Goal: Task Accomplishment & Management: Manage account settings

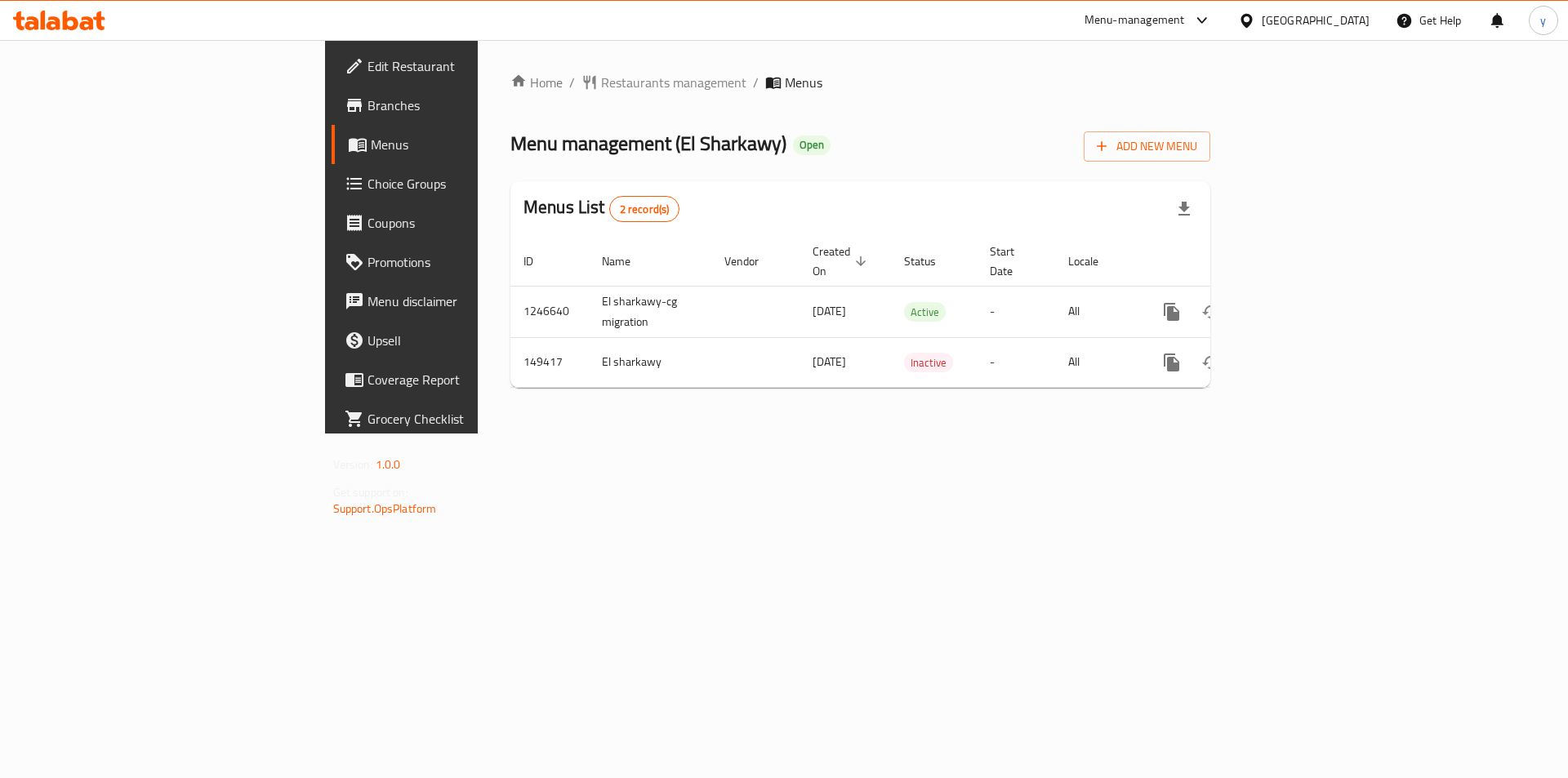
click at [367, 185] on span "Choice Groups" at bounding box center [471, 183] width 207 height 19
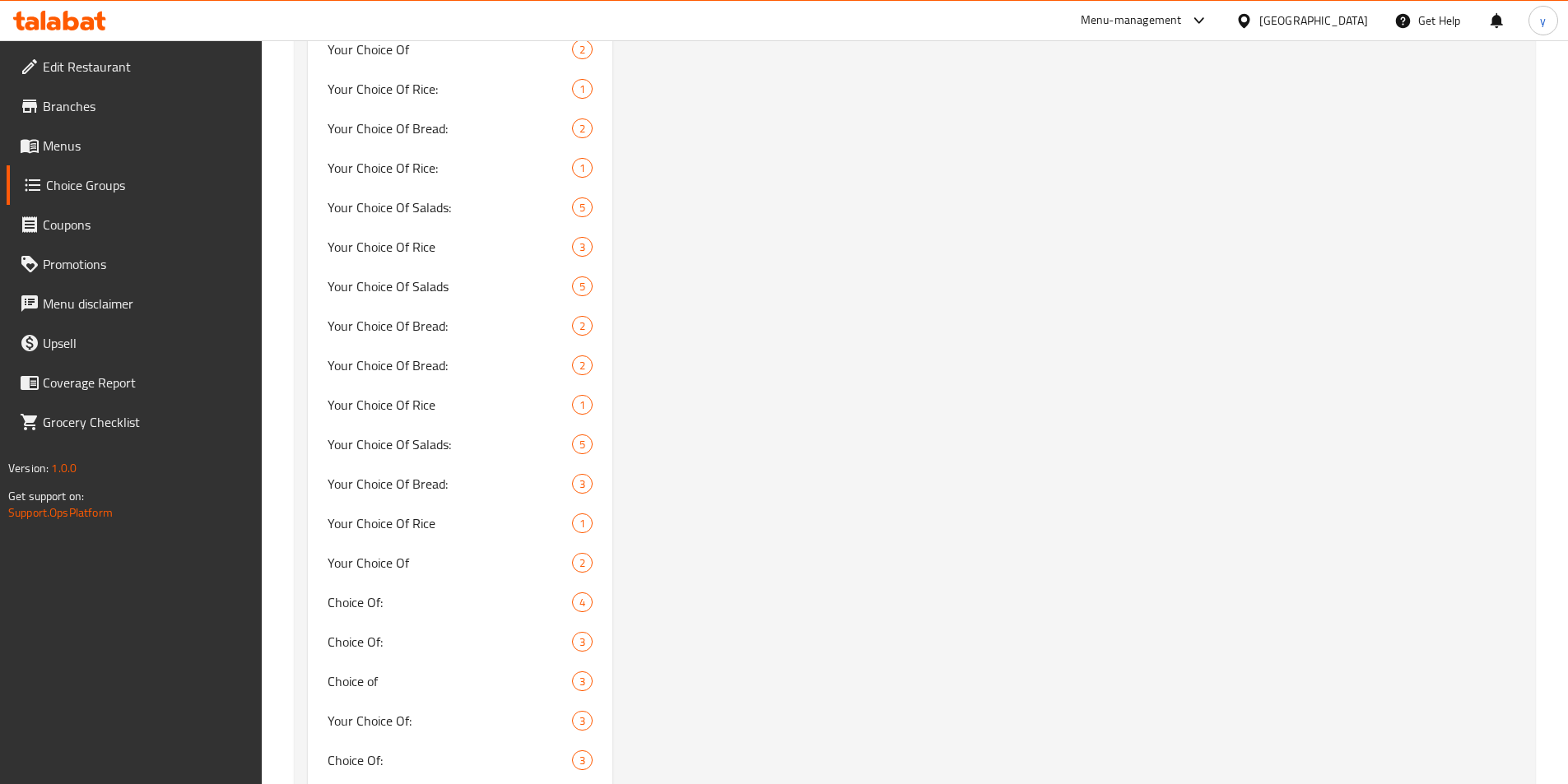
scroll to position [2083, 0]
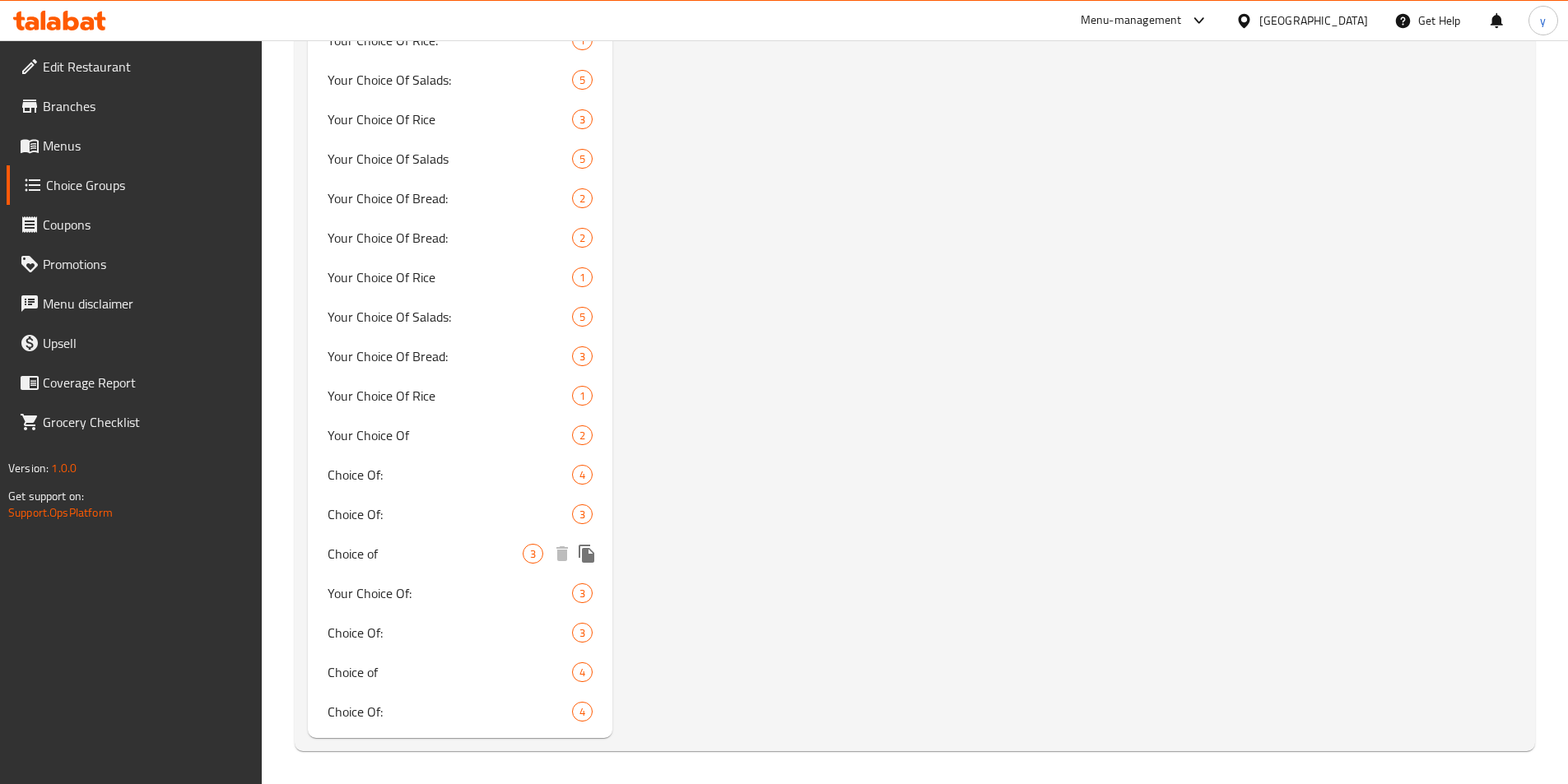
click at [374, 554] on span "Choice of" at bounding box center [426, 554] width 196 height 19
type input "Choice of"
type input "اختر من"
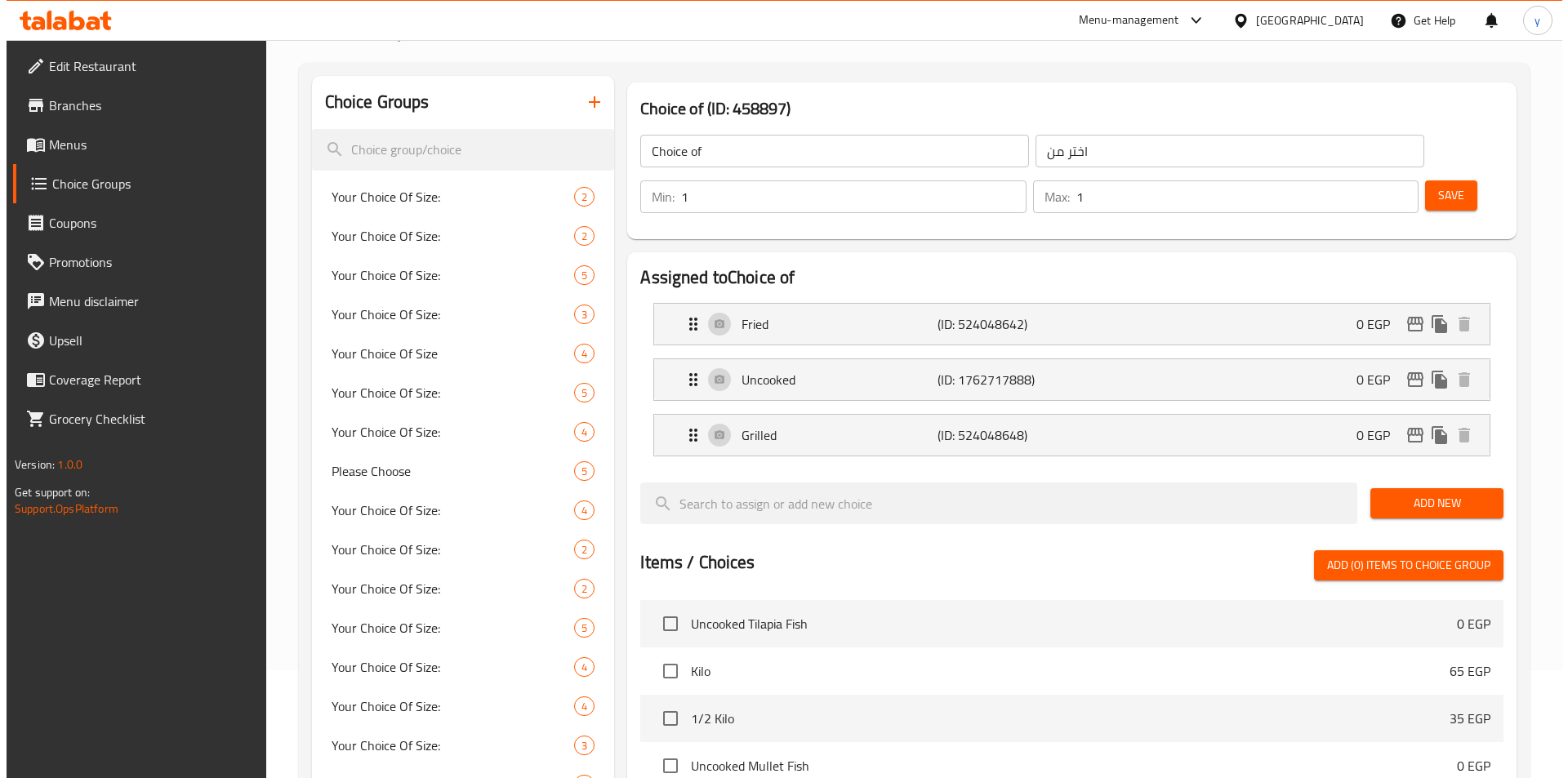
scroll to position [0, 0]
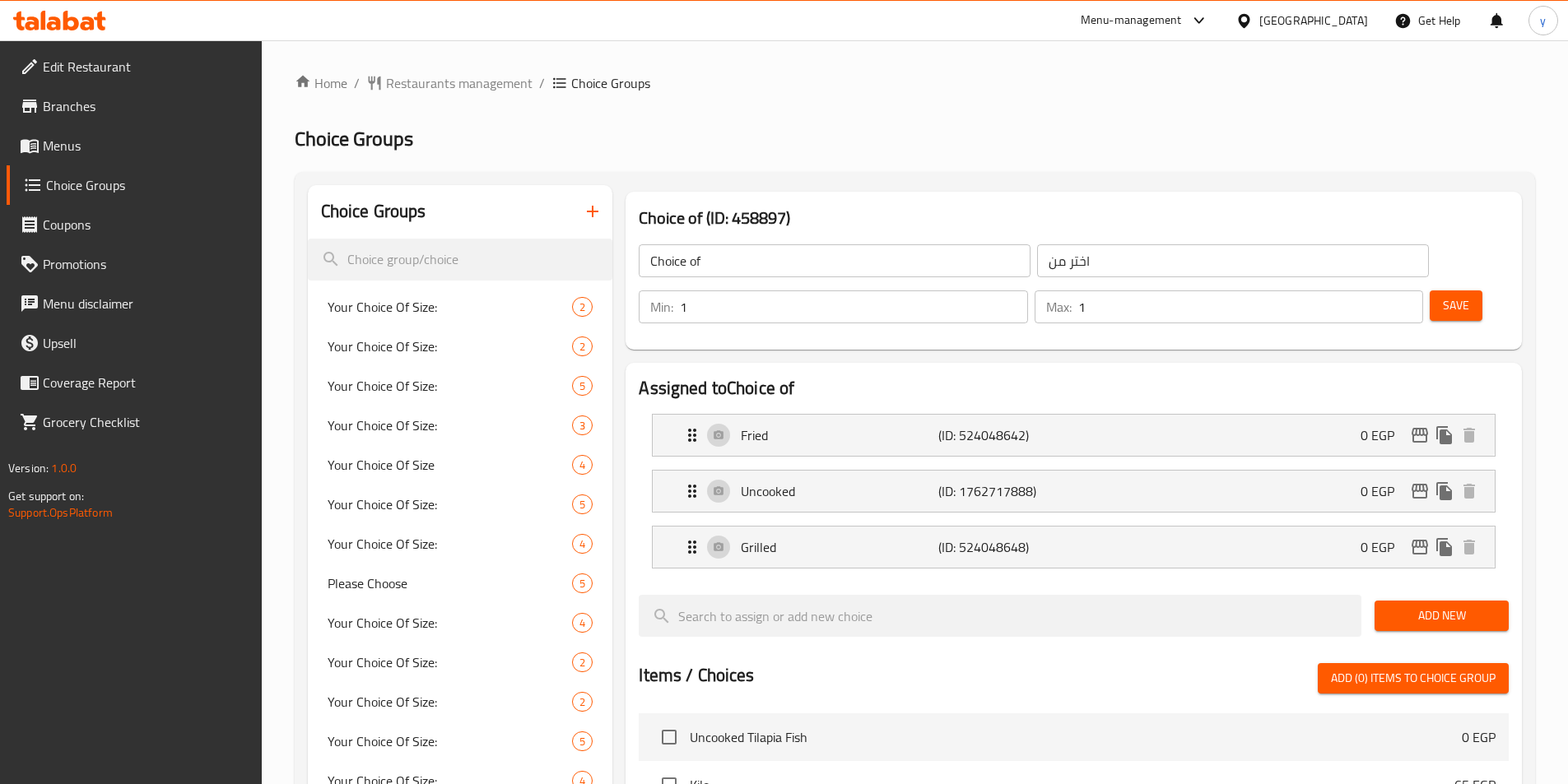
click at [1175, 130] on h2 "Choice Groups" at bounding box center [915, 139] width 1240 height 26
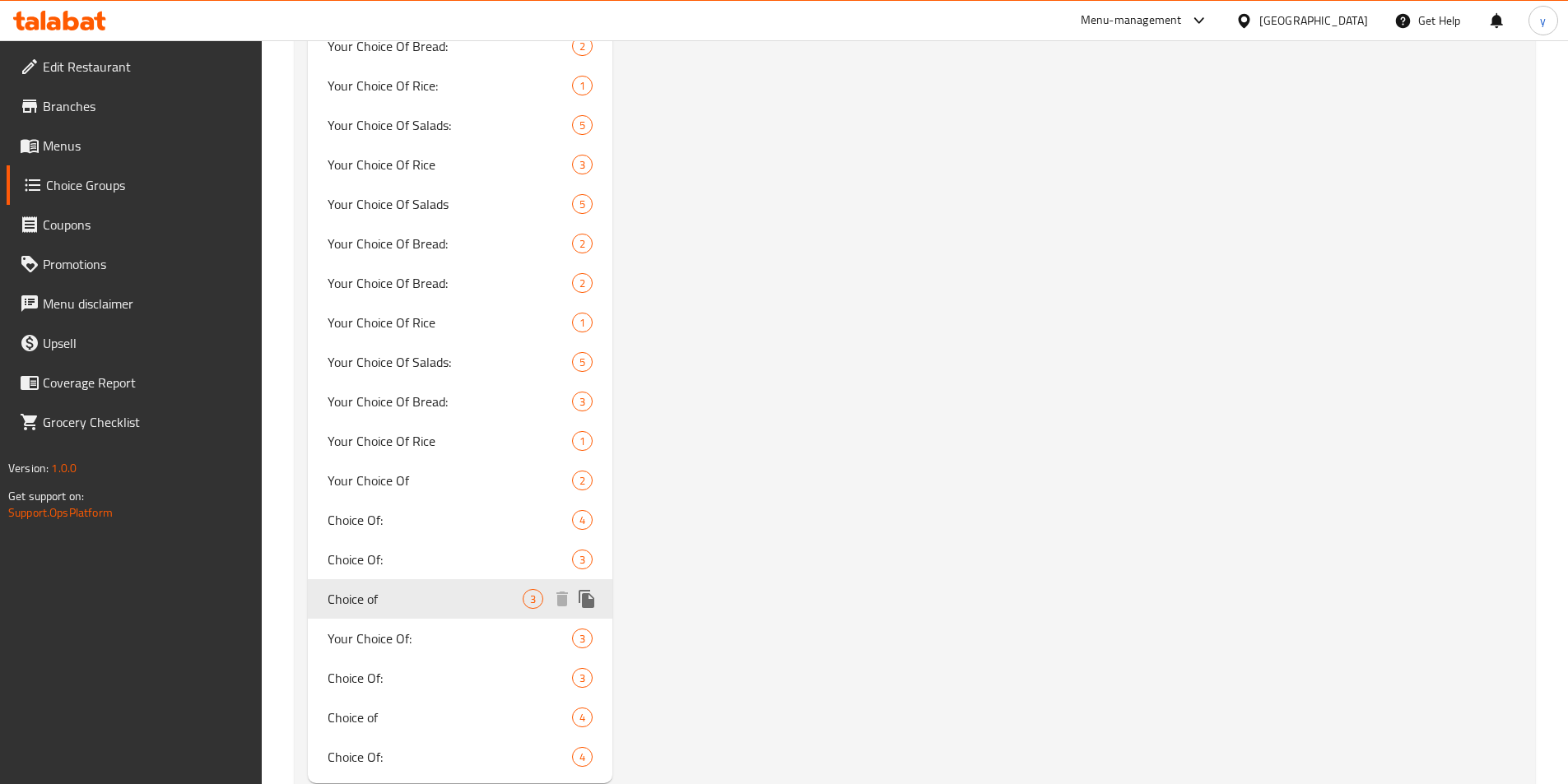
scroll to position [2001, 0]
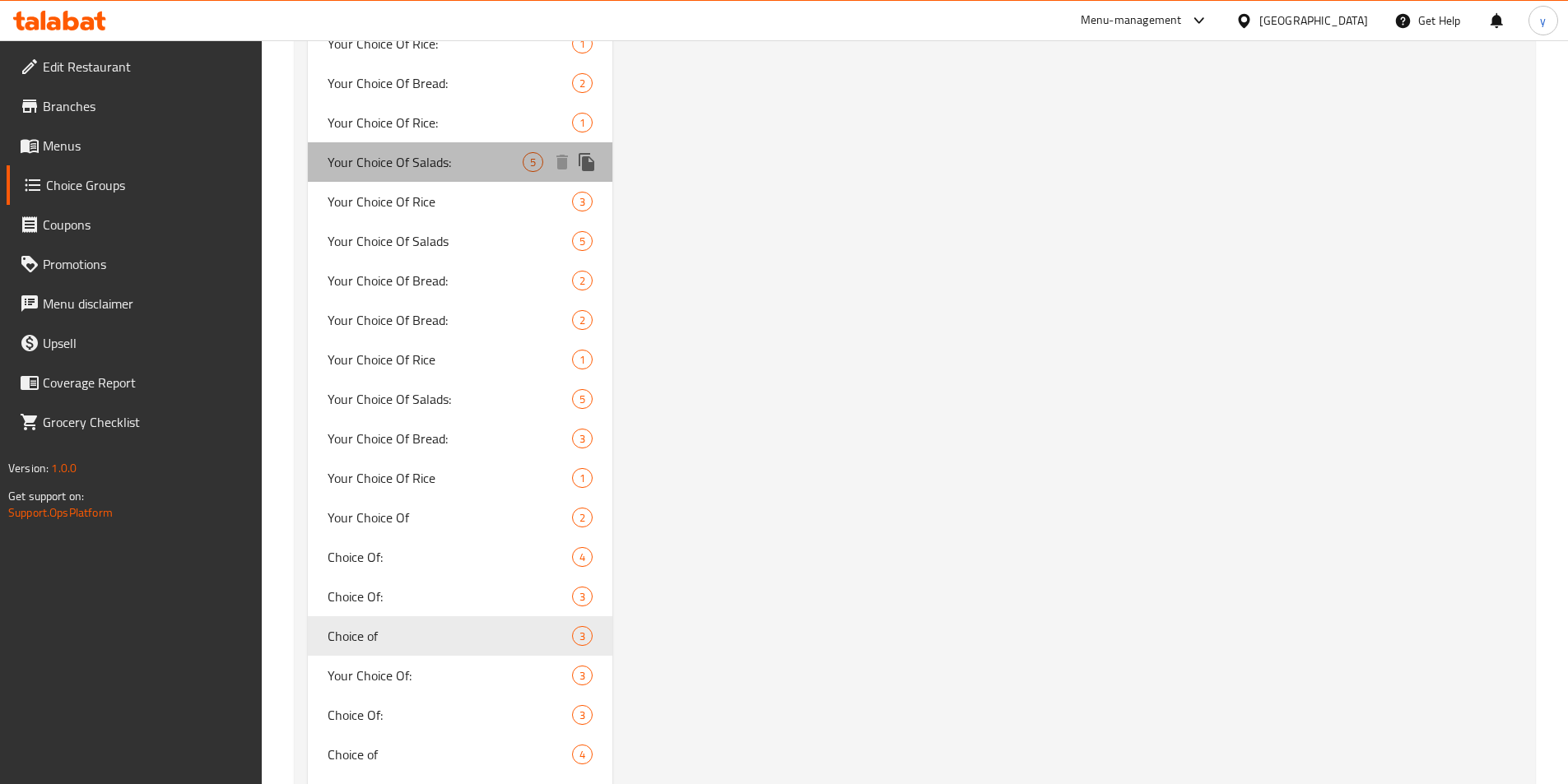
click at [413, 171] on span "Your Choice Of Salads:" at bounding box center [426, 162] width 196 height 19
type input "Your Choice Of Salads:"
type input "اختيارك من السلطات:"
type input "0"
type input "5"
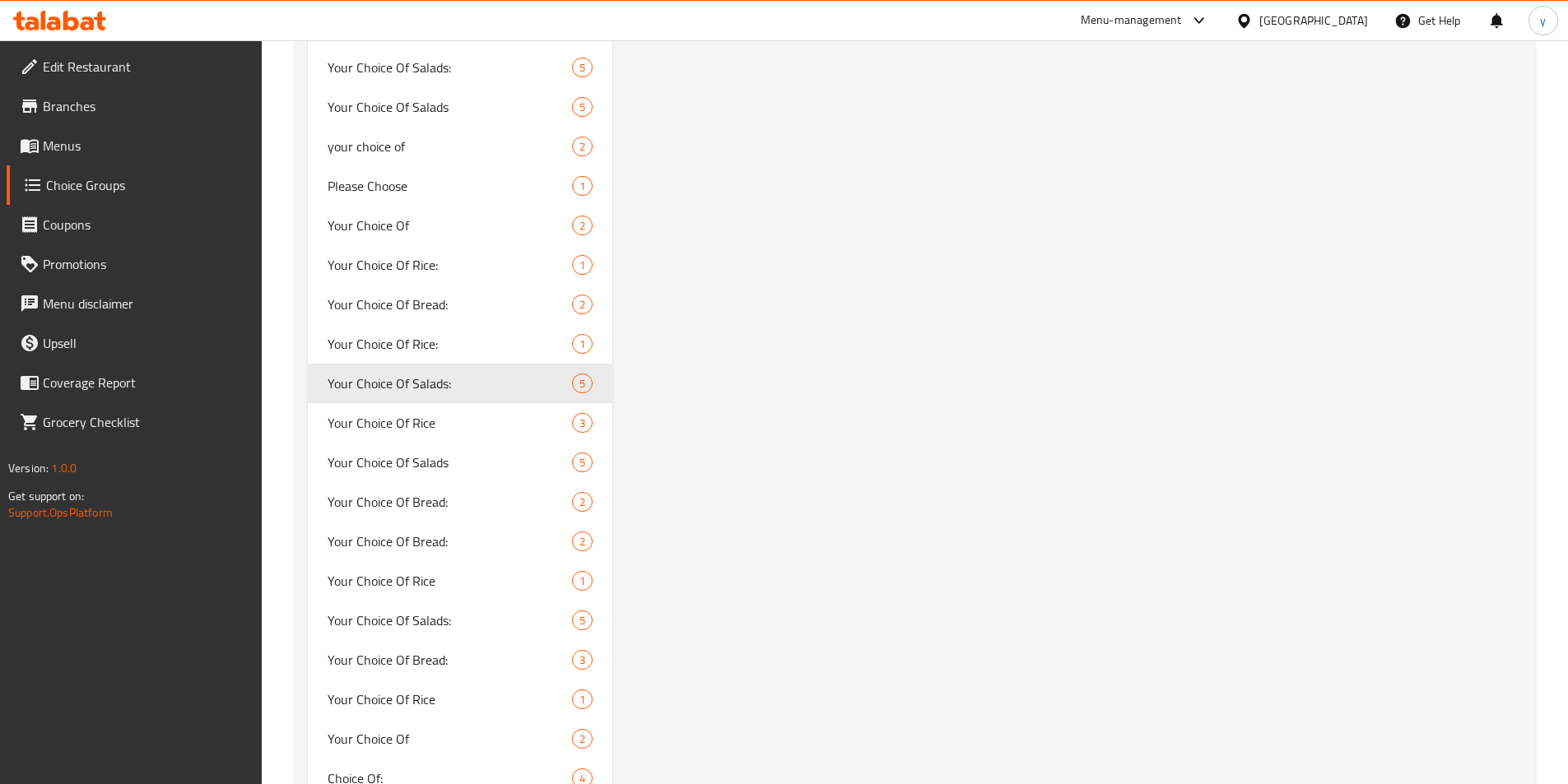
scroll to position [1753, 0]
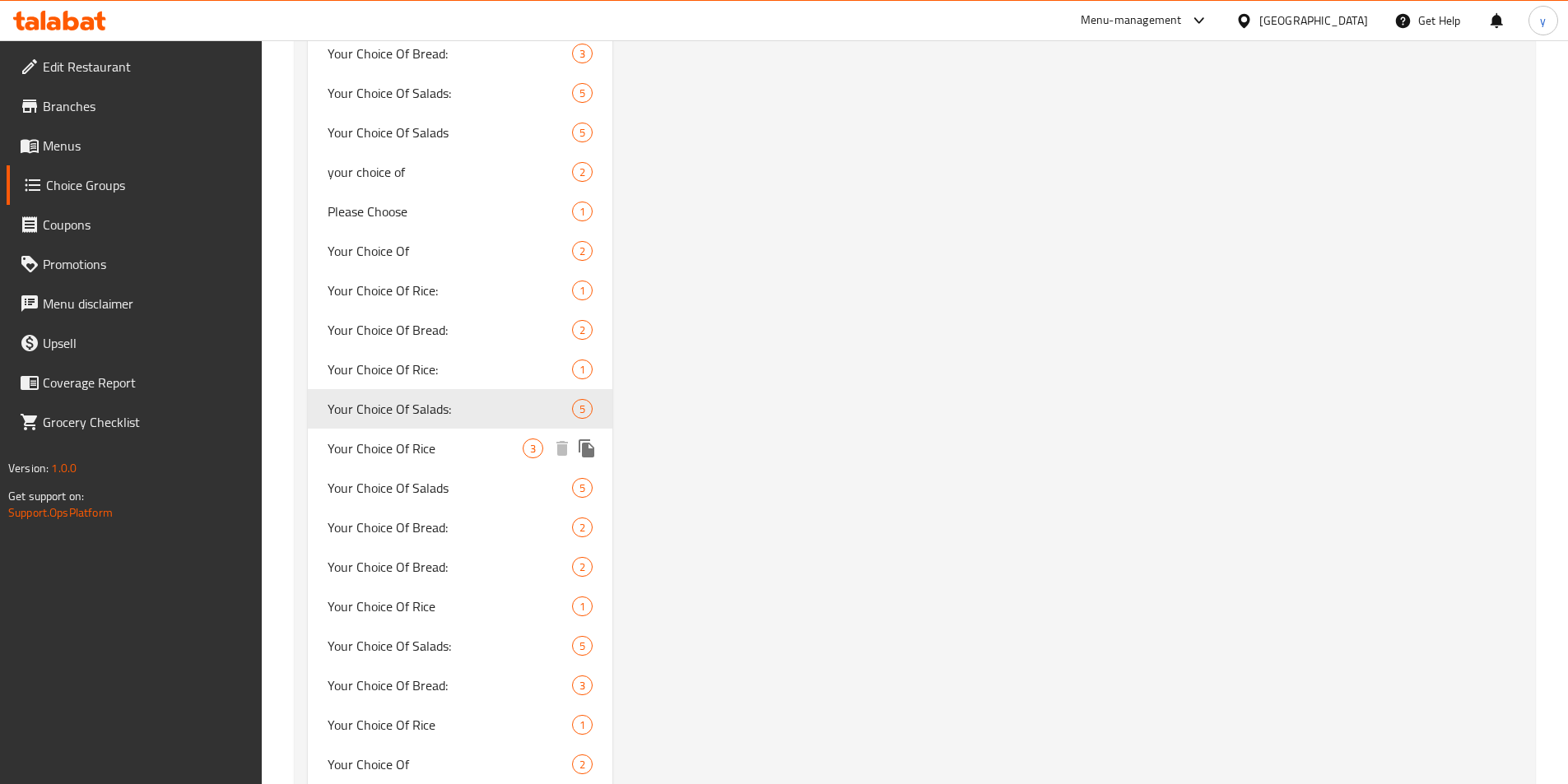
click at [402, 449] on span "Your Choice Of Rice" at bounding box center [426, 449] width 196 height 19
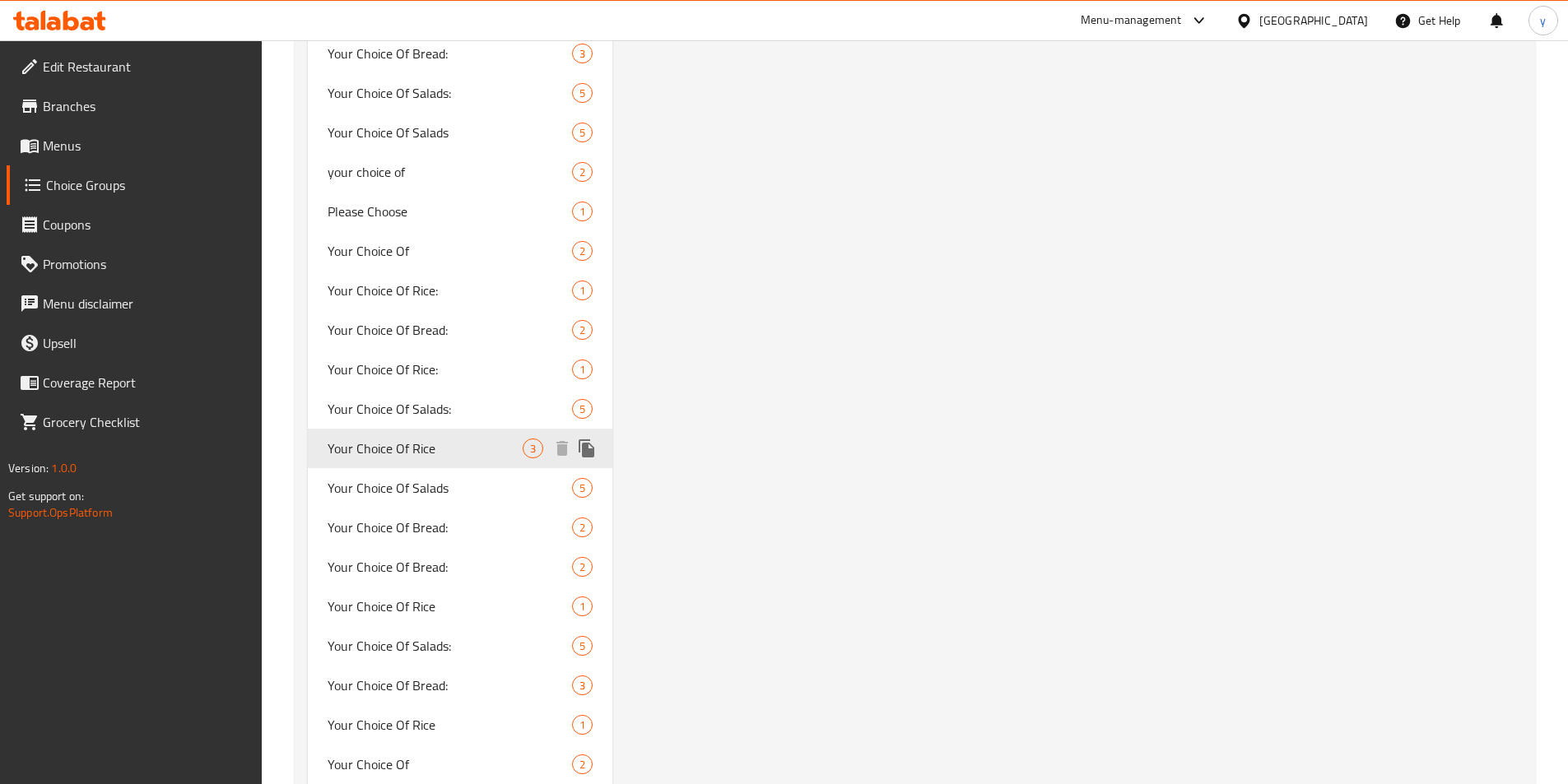
type input "Your Choice Of Rice"
type input "اختيارك من الارز"
type input "3"
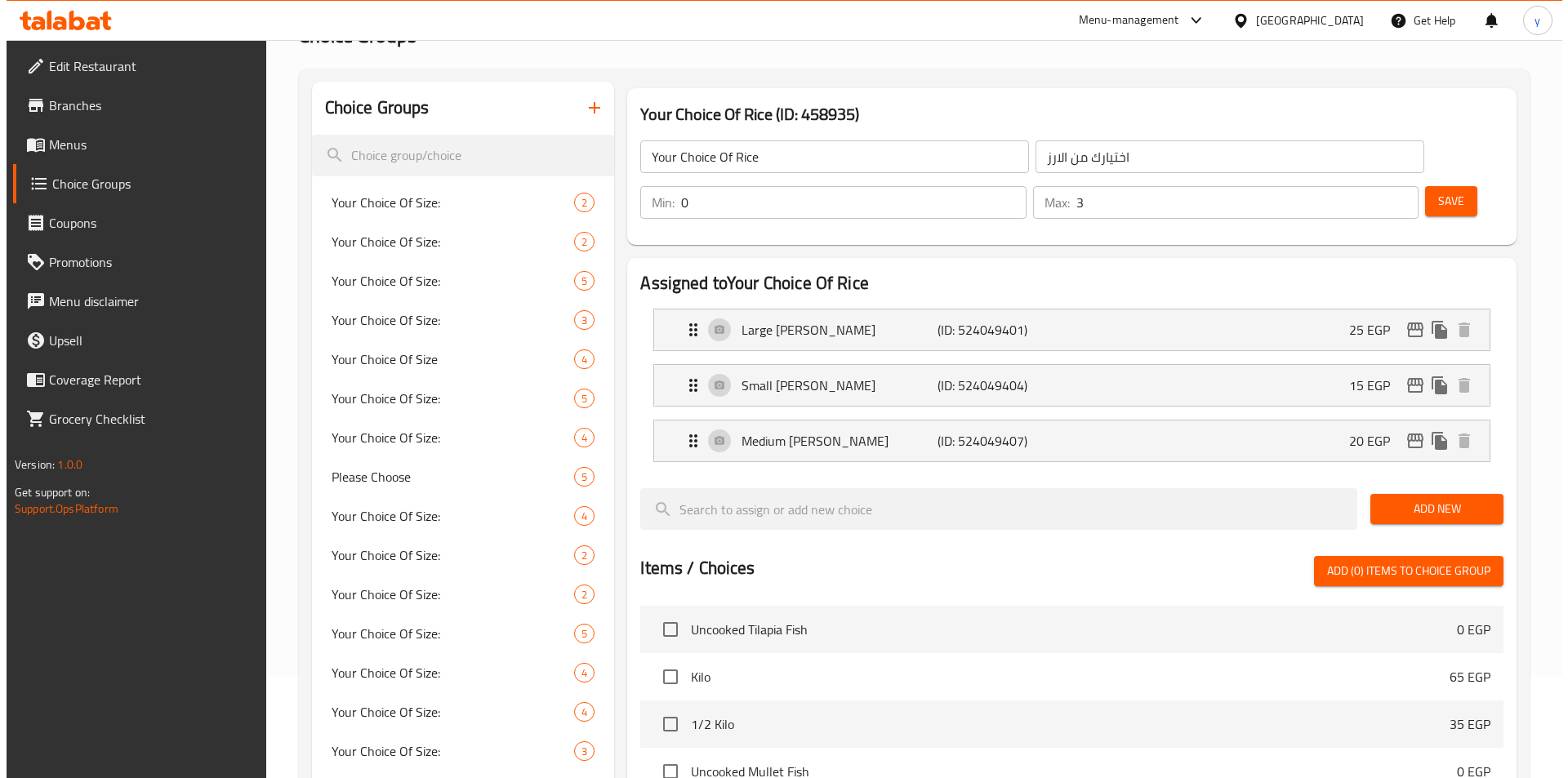
scroll to position [0, 0]
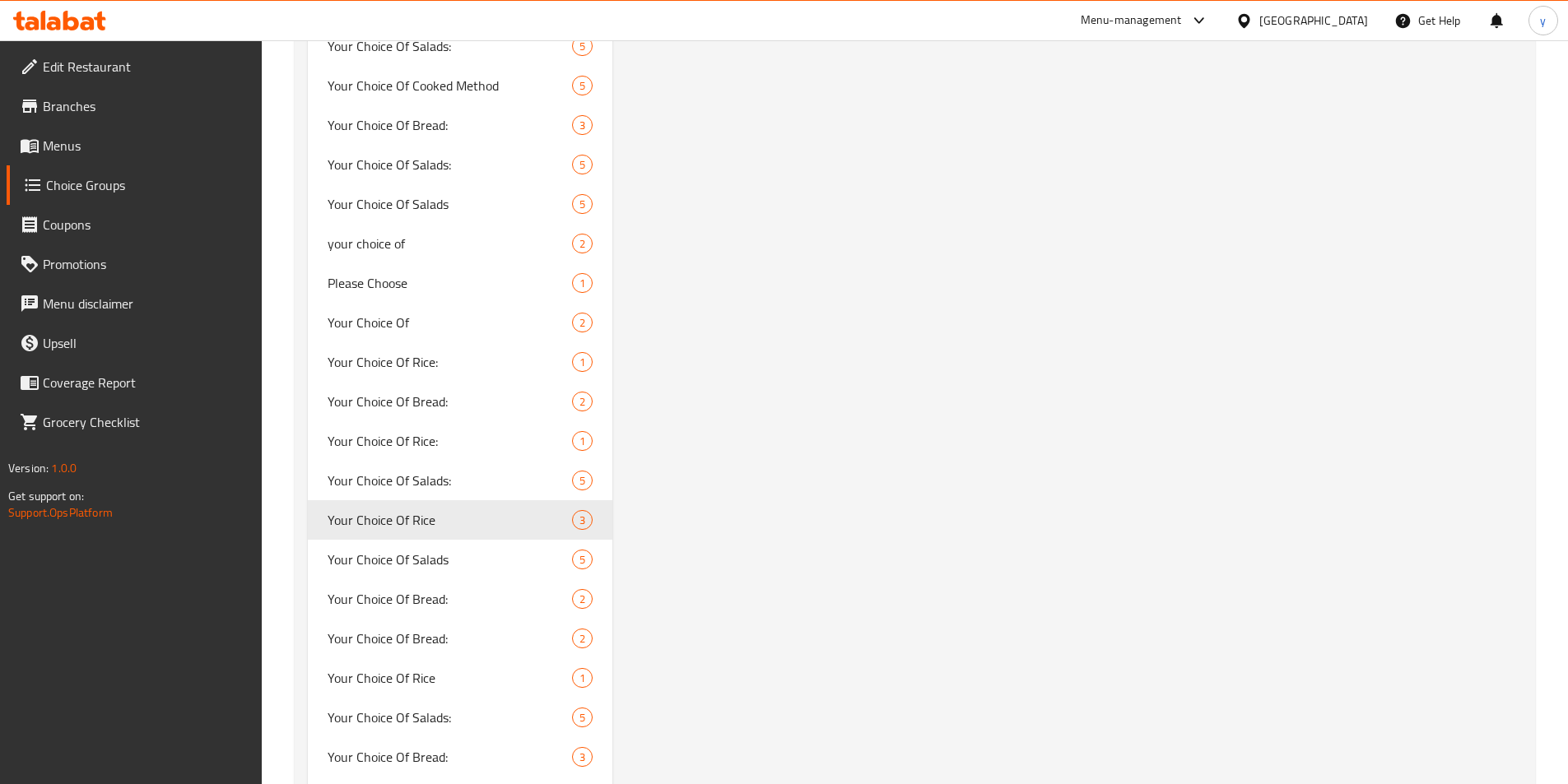
scroll to position [1671, 0]
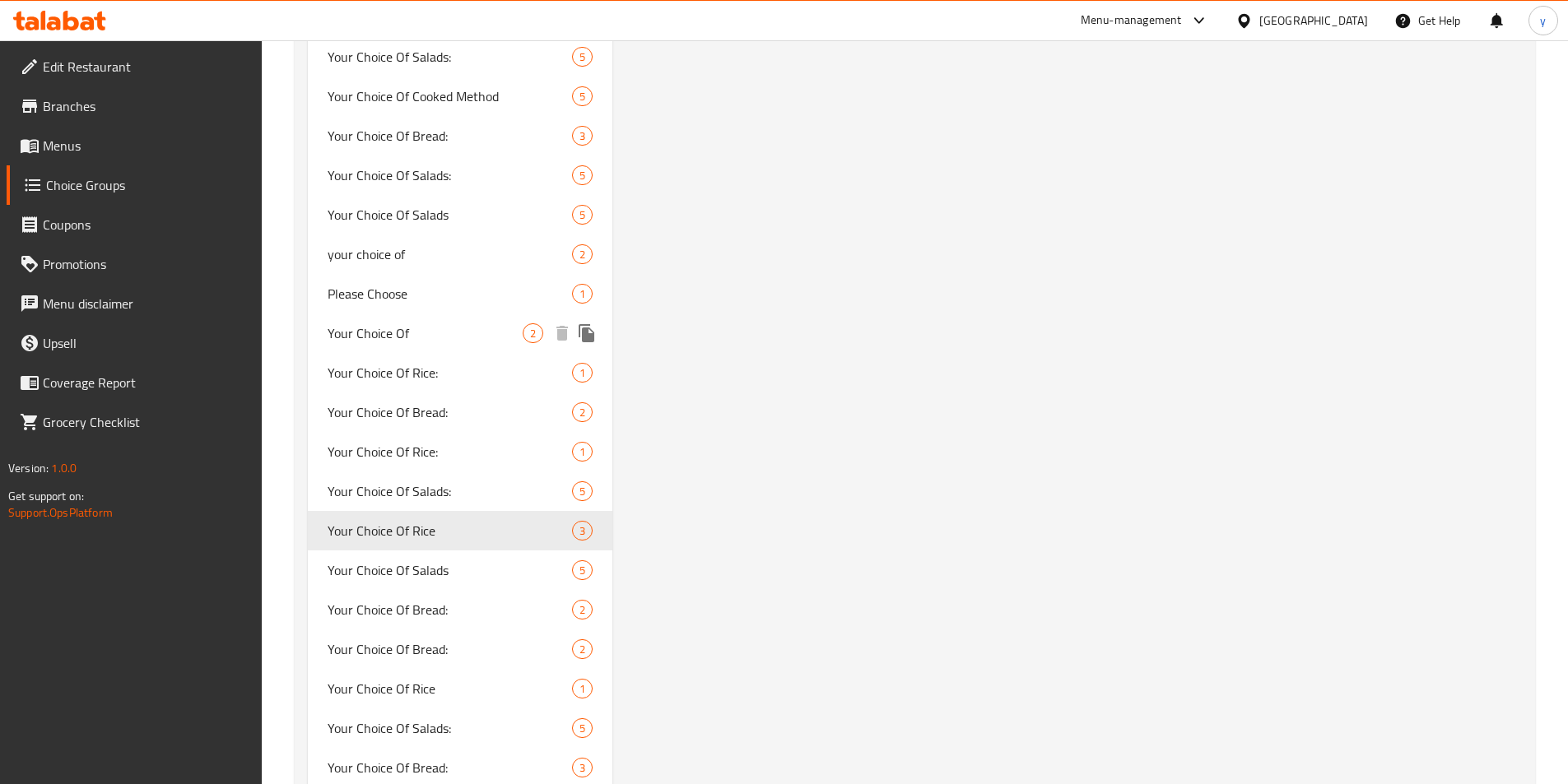
click at [384, 333] on span "Your Choice Of" at bounding box center [426, 333] width 196 height 19
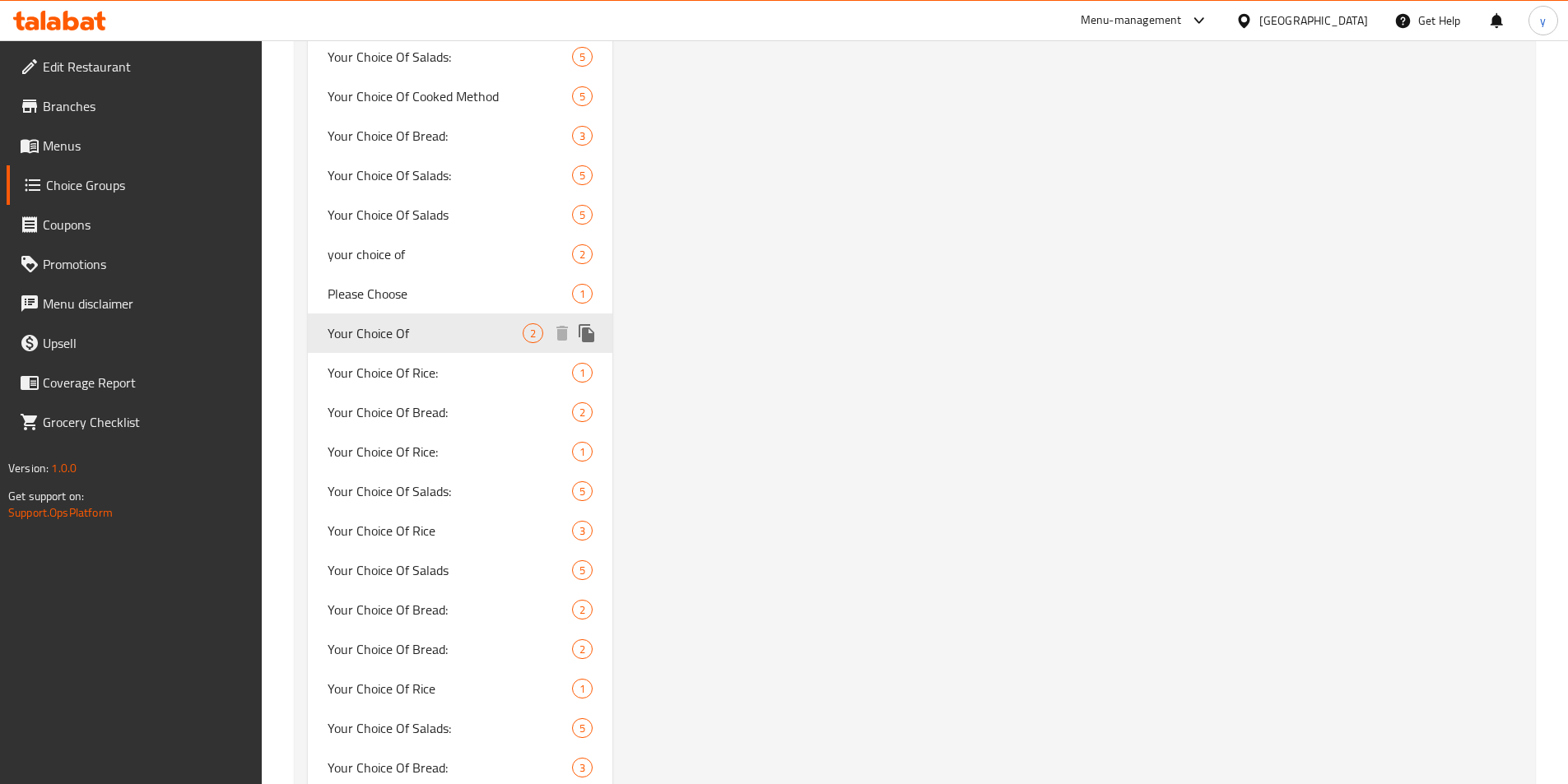
type input "Your Choice Of"
type input "إختيارك من"
type input "1"
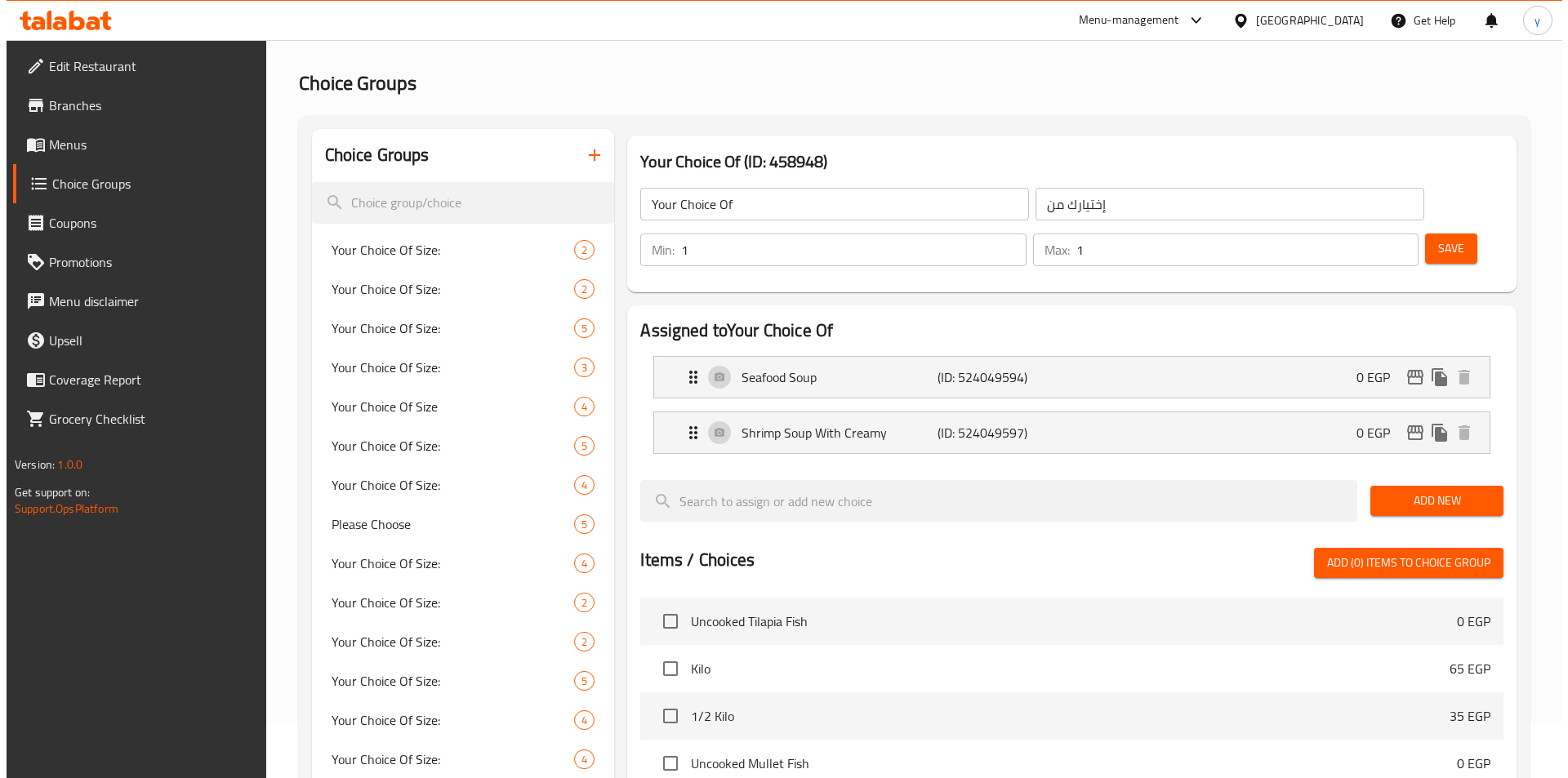
scroll to position [0, 0]
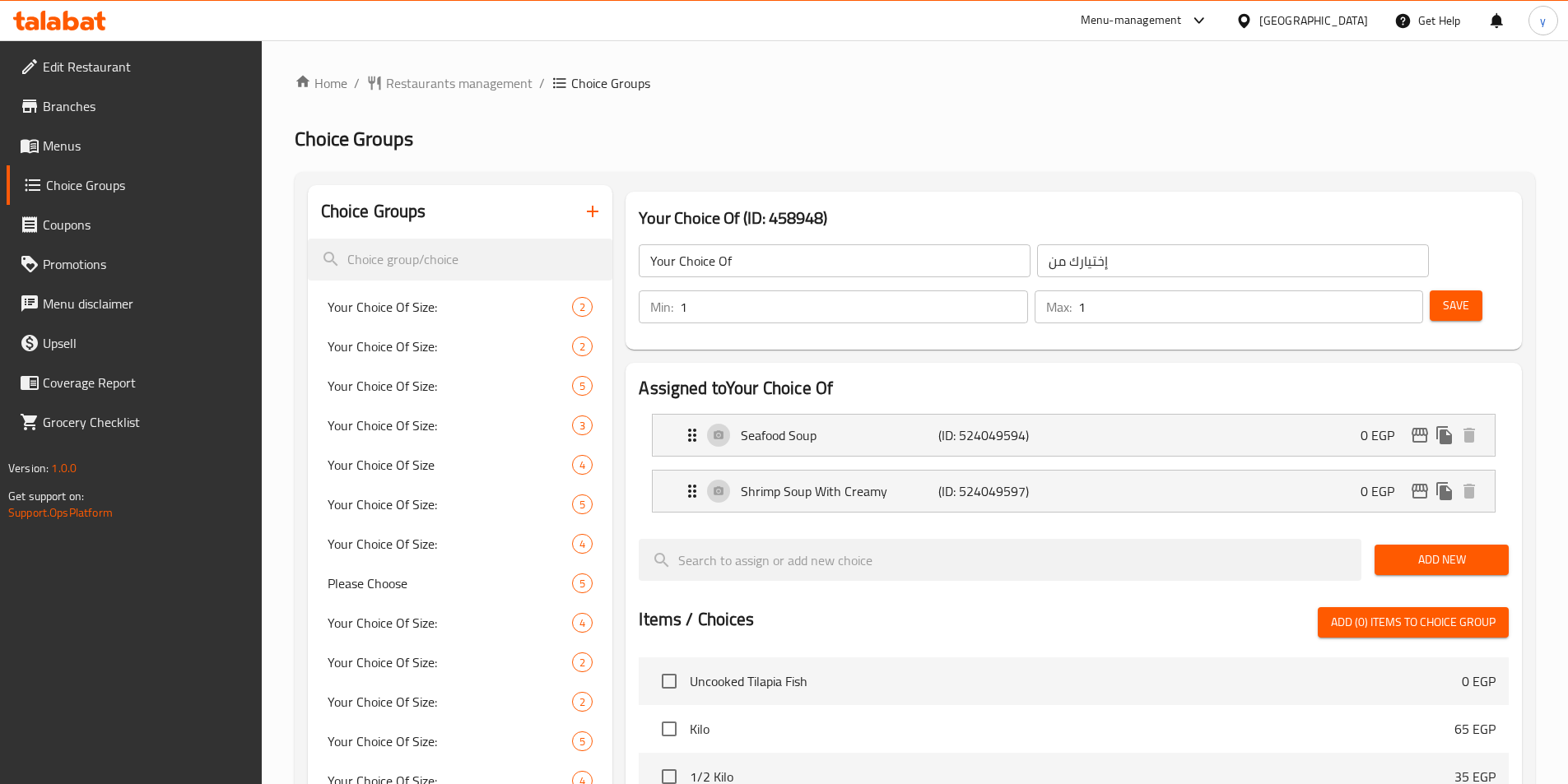
click at [1077, 299] on div "Your Choice Of (ID: 458948) Your Choice Of ​ إختيارك من ​ Min: 1 ​ Max: 1 ​ Save" at bounding box center [1073, 270] width 897 height 158
click at [415, 79] on span "Restaurants management" at bounding box center [459, 83] width 147 height 19
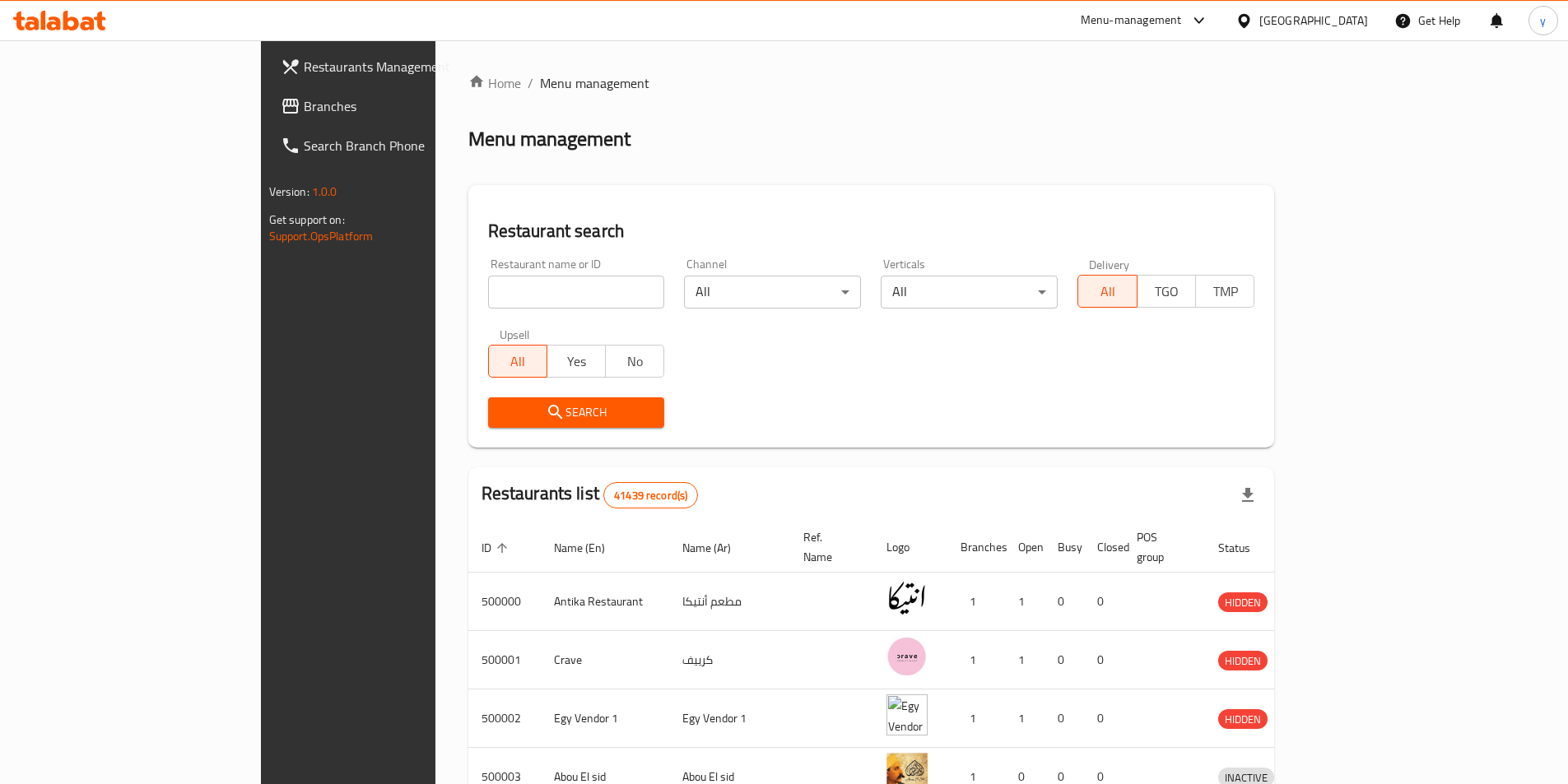
click at [304, 105] on span "Branches" at bounding box center [406, 106] width 206 height 19
